Goal: Task Accomplishment & Management: Manage account settings

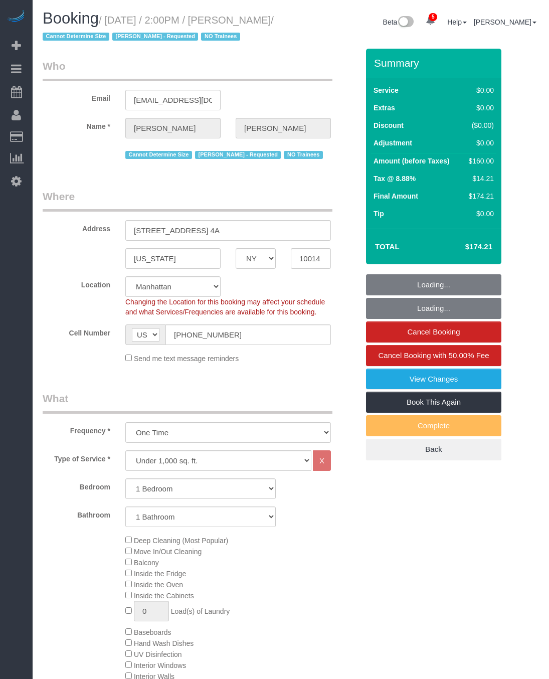
select select "NY"
select select "string:stripe-pm_1S0MpW4VGloSiKo7ykkyT5lm"
select select "1"
select select "spot1"
select select "number:89"
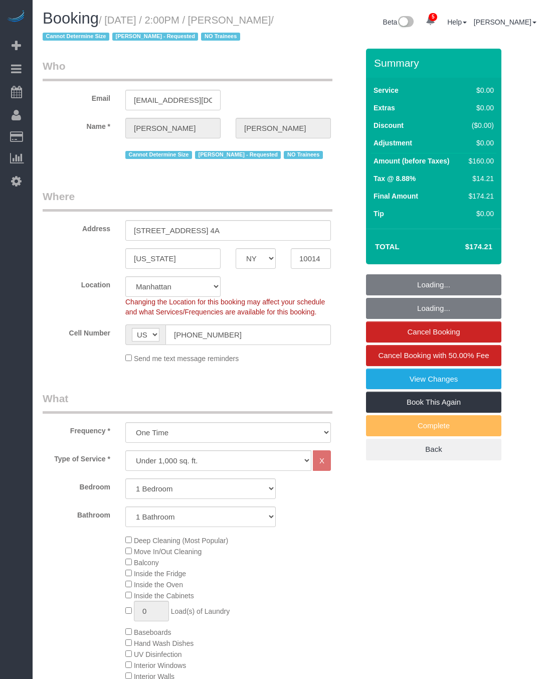
select select "number:90"
select select "number:15"
select select "number:5"
select select "object:1371"
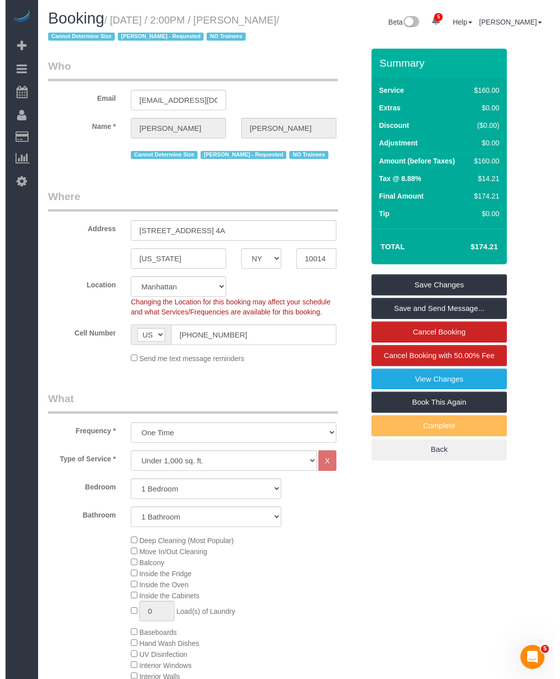
scroll to position [301, 0]
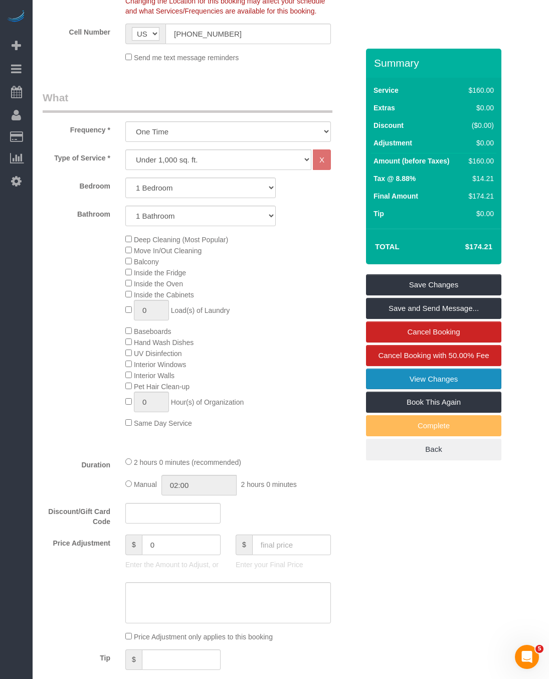
click at [407, 390] on link "View Changes" at bounding box center [433, 379] width 135 height 21
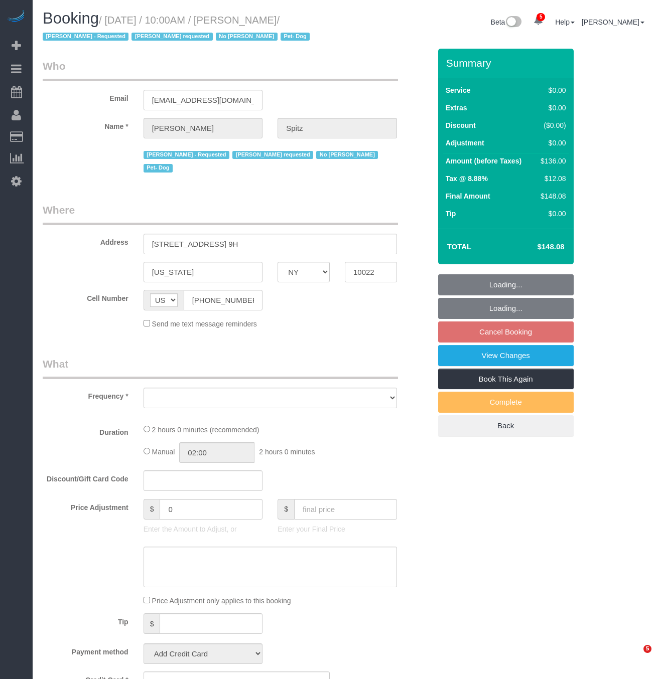
select select "NY"
select select "number:57"
select select "number:74"
select select "number:13"
select select "number:5"
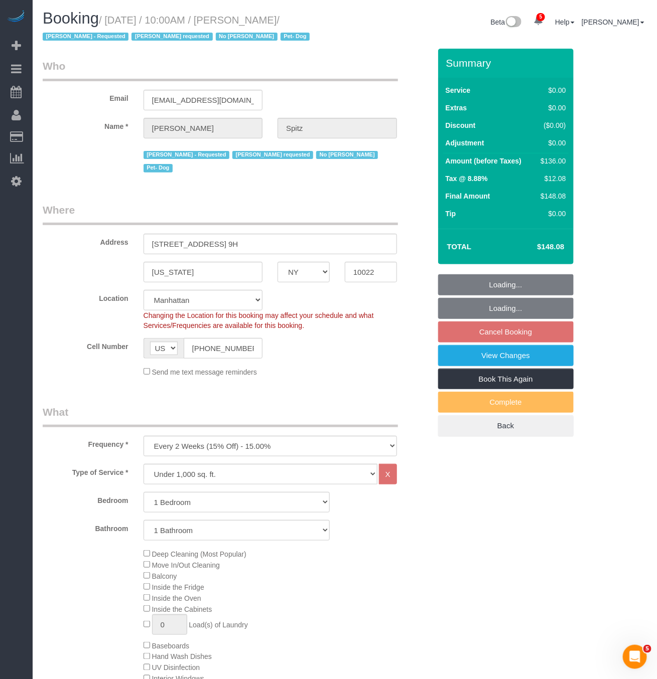
select select "object:824"
select select "string:stripe-pm_1RpvFu4VGloSiKo7rcufCRjl"
select select "object:939"
select select "spot3"
select select "1"
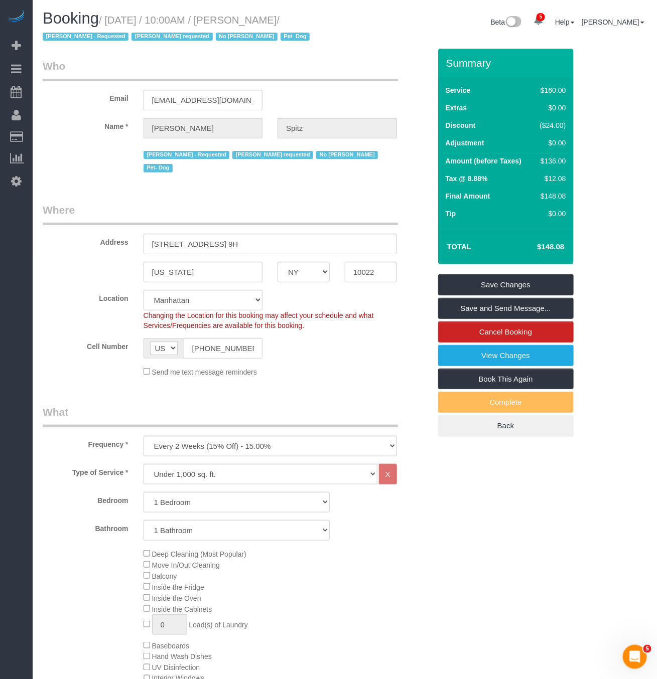
drag, startPoint x: 244, startPoint y: 21, endPoint x: 11, endPoint y: 61, distance: 237.1
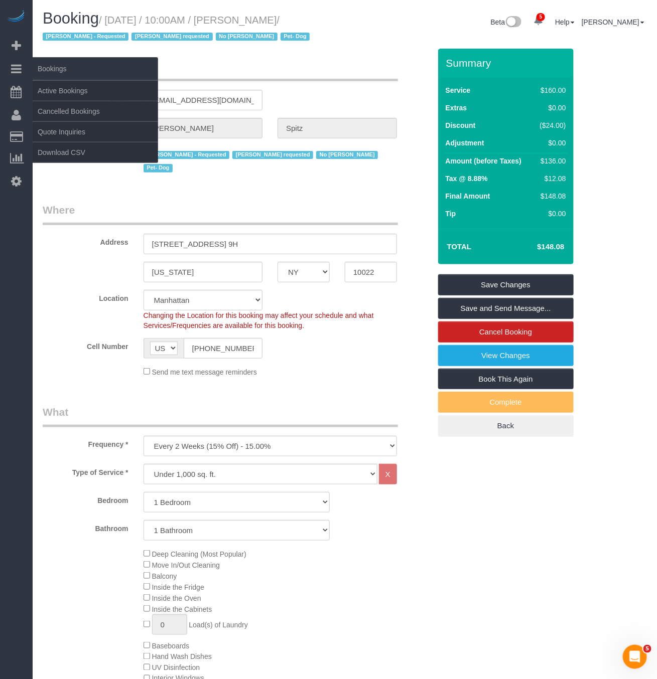
click at [308, 20] on small "/ August 30, 2025 / 10:00AM / Madeleine Spitz / Ana Rodriguez - Requested Brian…" at bounding box center [178, 29] width 270 height 28
